Goal: Communication & Community: Answer question/provide support

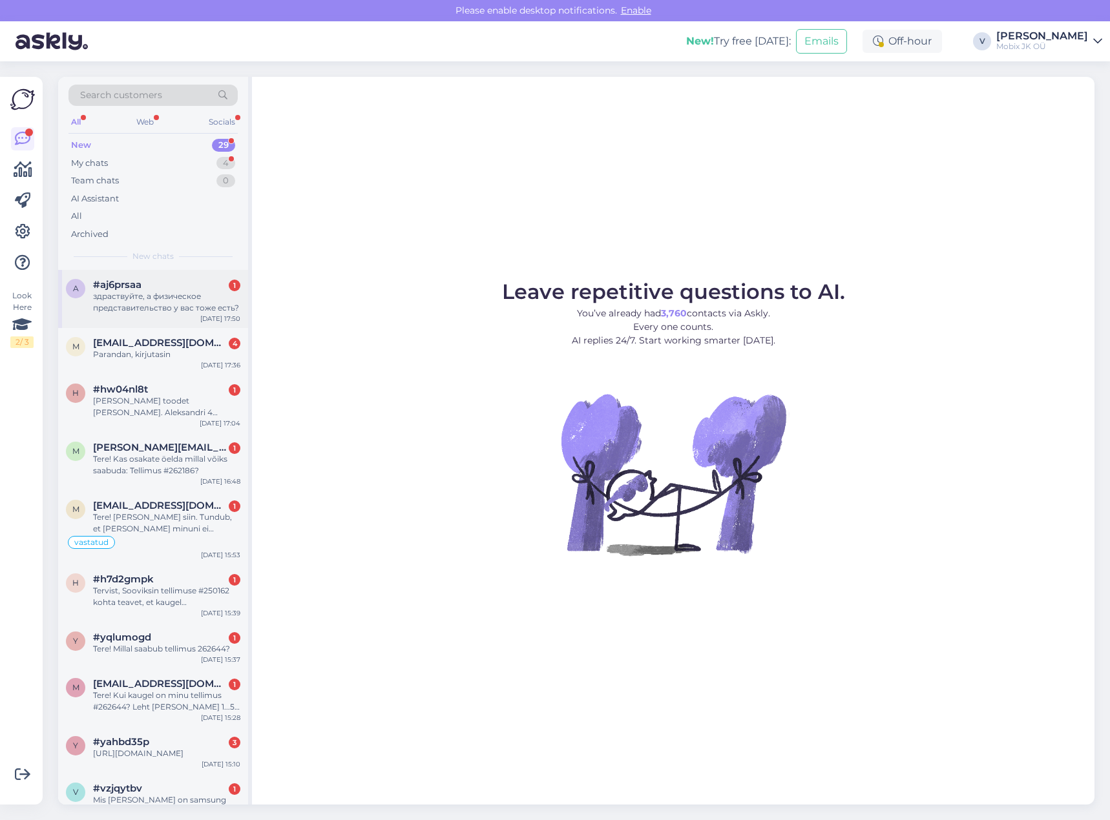
click at [152, 291] on div "здраствуйте, а физическое представительство у вас тоже есть?" at bounding box center [166, 302] width 147 height 23
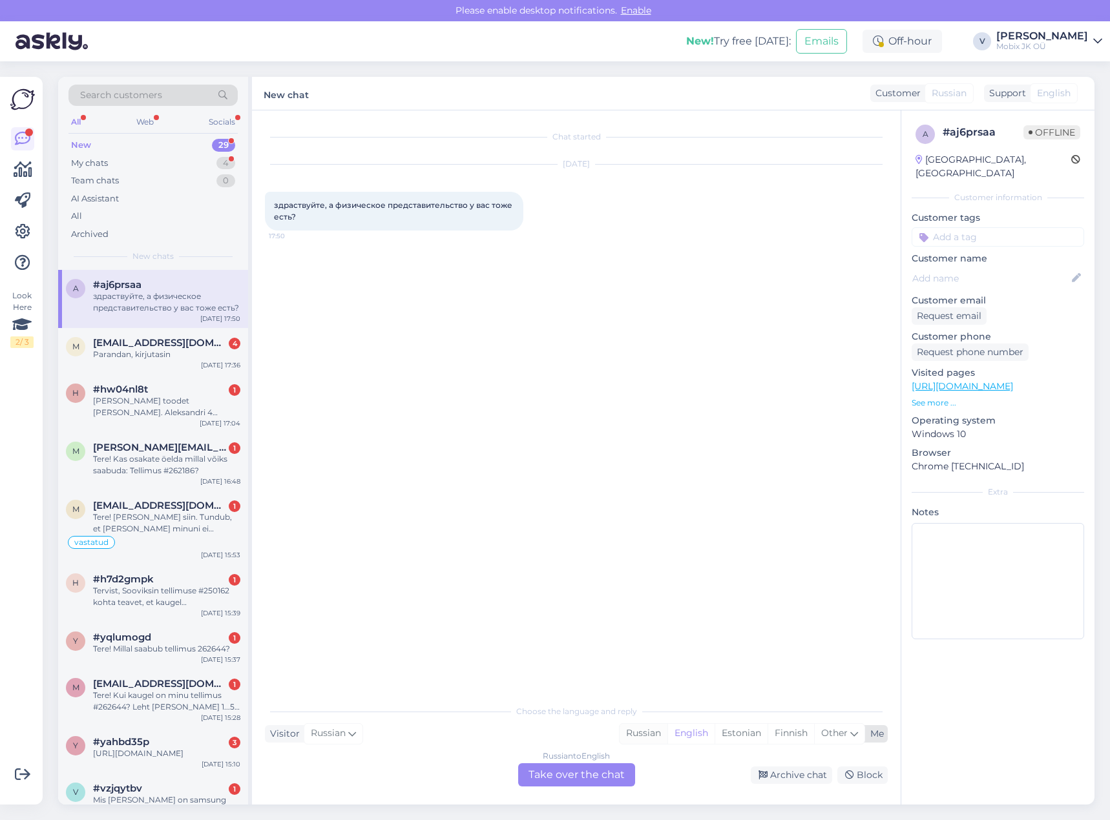
click at [650, 731] on div "Russian" at bounding box center [644, 733] width 48 height 19
click at [609, 776] on div "Russian to Russian Take over the chat" at bounding box center [576, 775] width 117 height 23
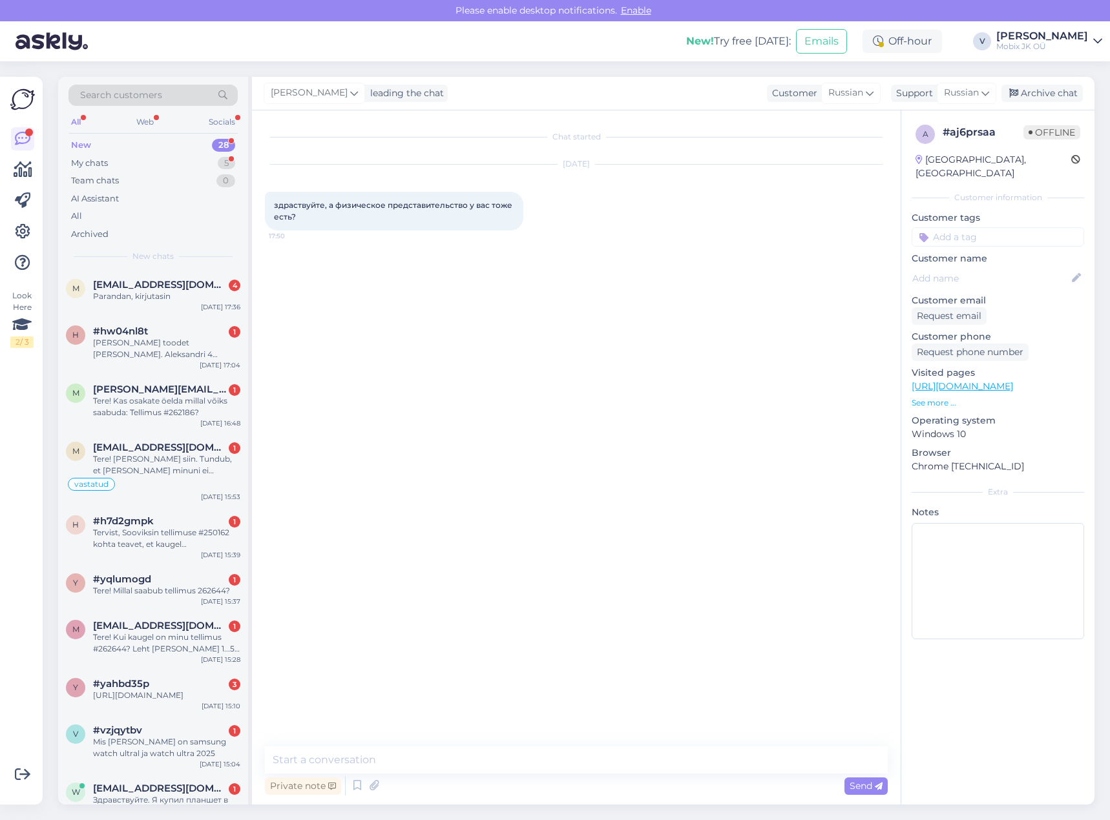
click at [605, 762] on textarea at bounding box center [576, 760] width 623 height 27
type textarea "з"
type textarea "Здравствуйте! Да, конечно."
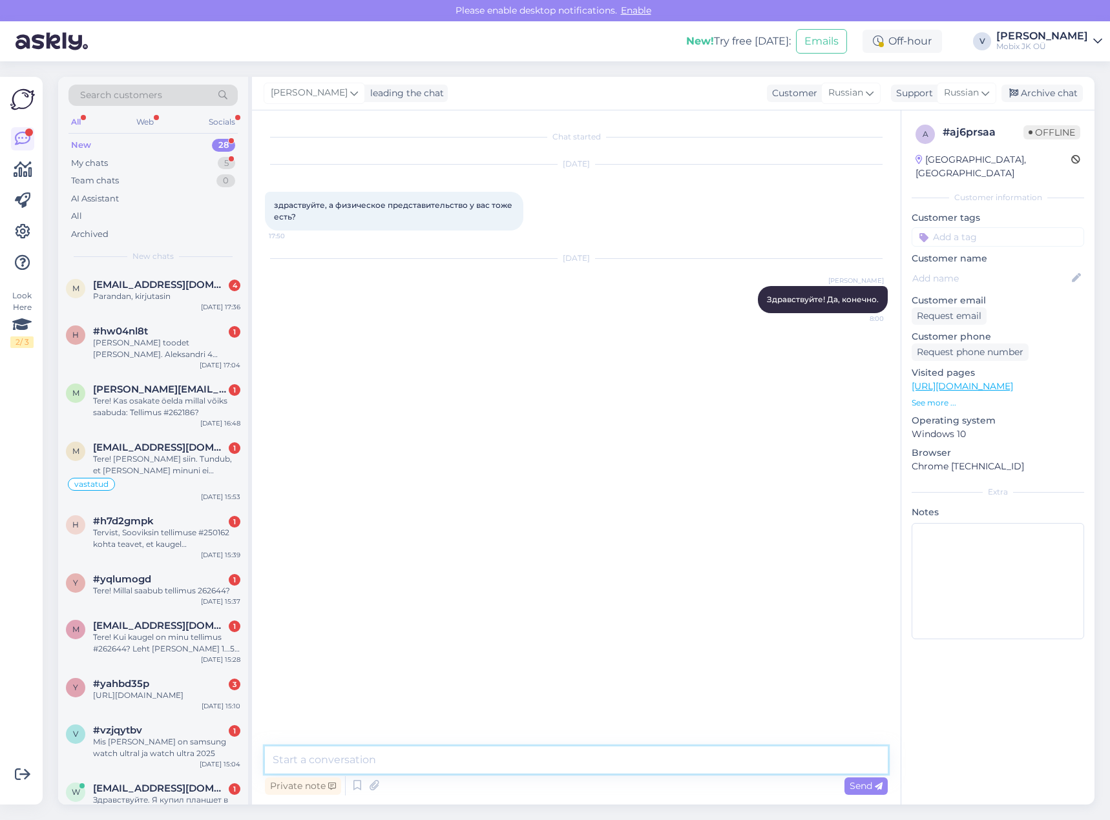
click at [729, 758] on textarea at bounding box center [576, 760] width 623 height 27
paste textarea "[URL][DOMAIN_NAME]"
type textarea "У нас два салона [URL][DOMAIN_NAME]"
